Goal: Navigation & Orientation: Find specific page/section

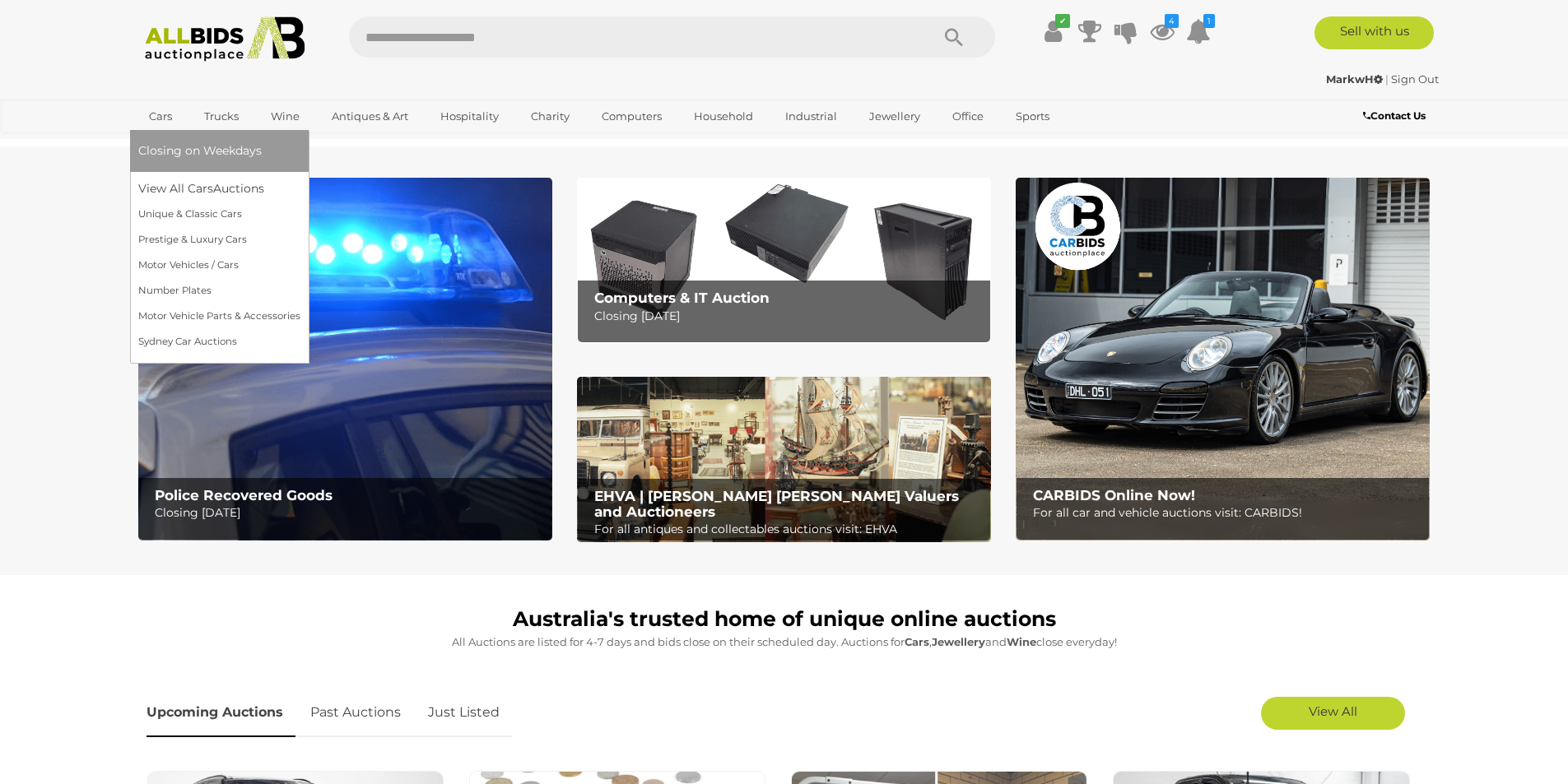
click at [161, 116] on link "Cars" at bounding box center [160, 116] width 44 height 27
click at [167, 186] on link "View All Cars Auctions" at bounding box center [219, 188] width 162 height 25
click at [167, 191] on link "View All Cars Auctions" at bounding box center [219, 188] width 162 height 25
